Goal: Information Seeking & Learning: Learn about a topic

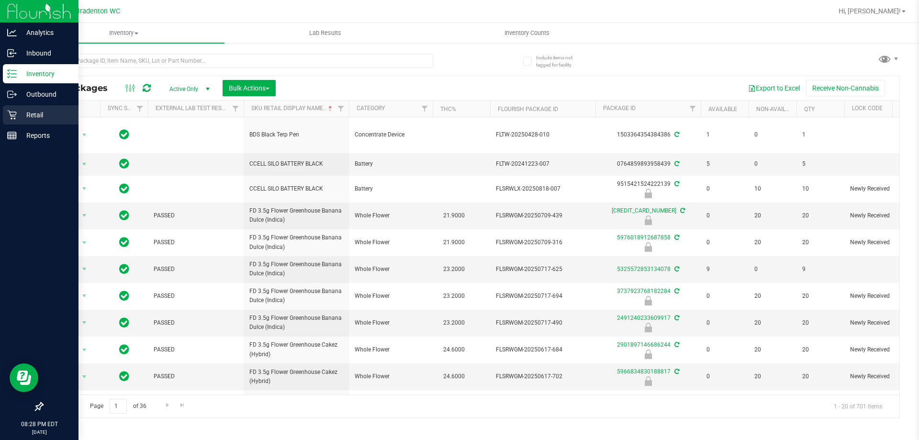
click at [8, 114] on icon at bounding box center [12, 115] width 10 height 10
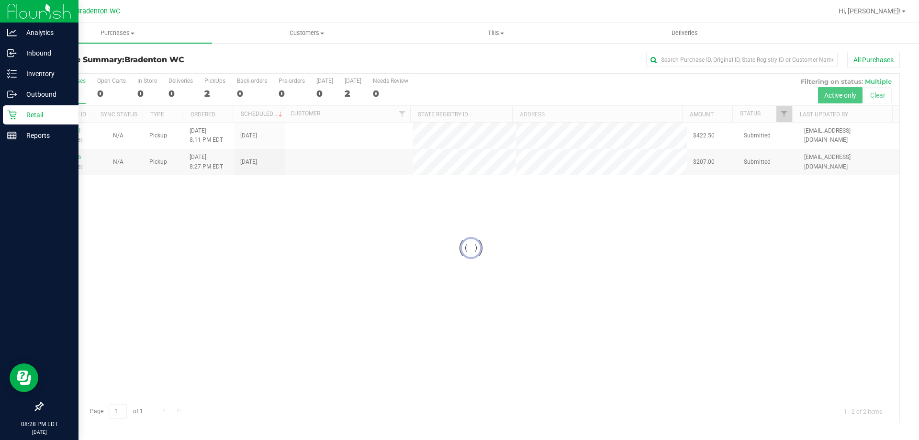
click at [190, 347] on div at bounding box center [471, 248] width 857 height 349
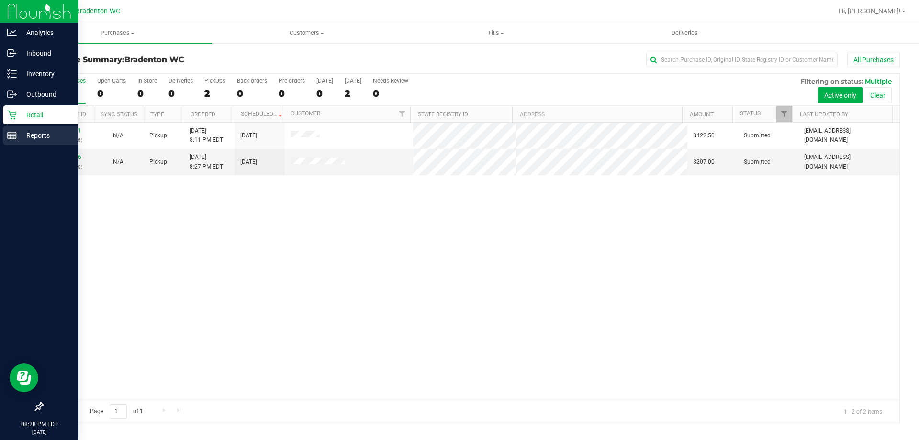
click at [9, 138] on icon at bounding box center [12, 136] width 10 height 10
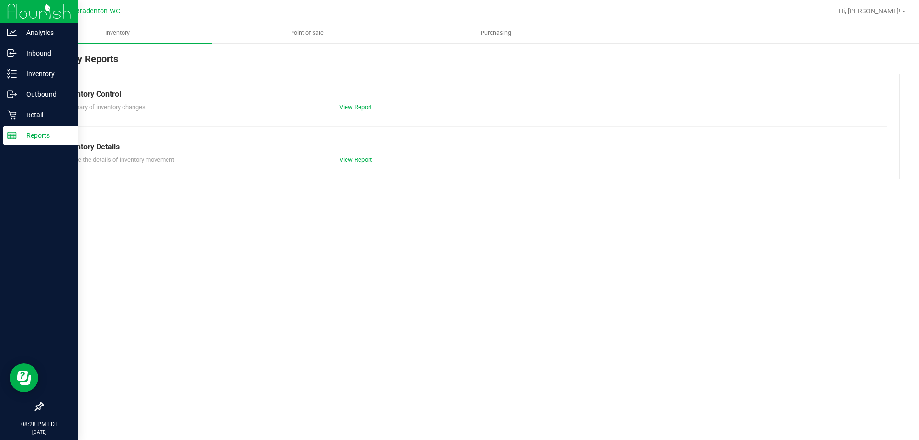
click at [313, 34] on span "Point of Sale" at bounding box center [306, 33] width 59 height 9
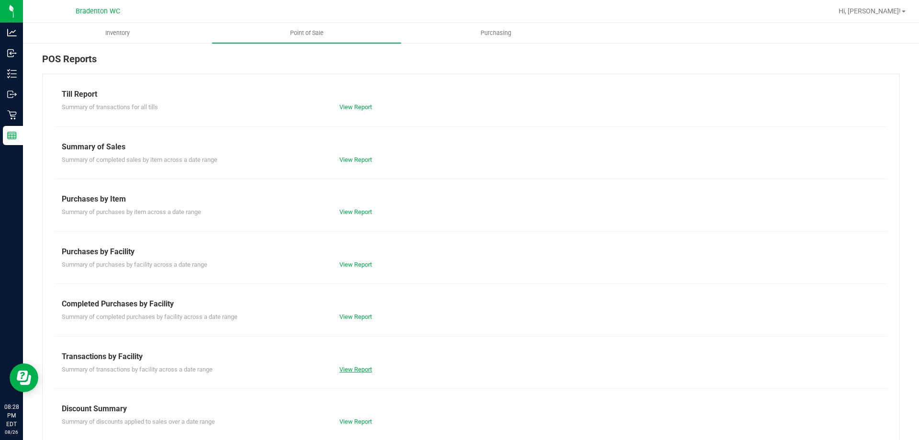
click at [350, 370] on link "View Report" at bounding box center [355, 369] width 33 height 7
